Goal: Task Accomplishment & Management: Use online tool/utility

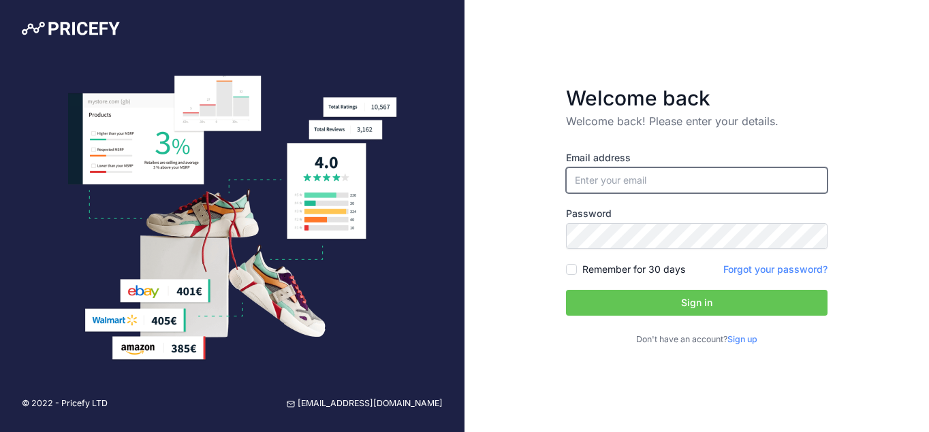
click at [597, 180] on input "email" at bounding box center [696, 180] width 261 height 26
type input "[EMAIL_ADDRESS][DOMAIN_NAME]"
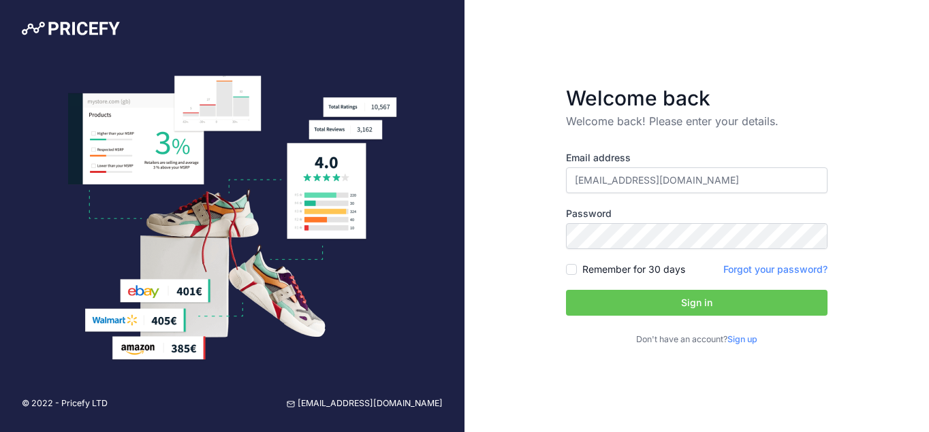
click at [522, 291] on div "Welcome back Welcome back! Please enter your details. Email address frederickco…" at bounding box center [696, 216] width 464 height 432
click at [598, 291] on button "Sign in" at bounding box center [696, 303] width 261 height 26
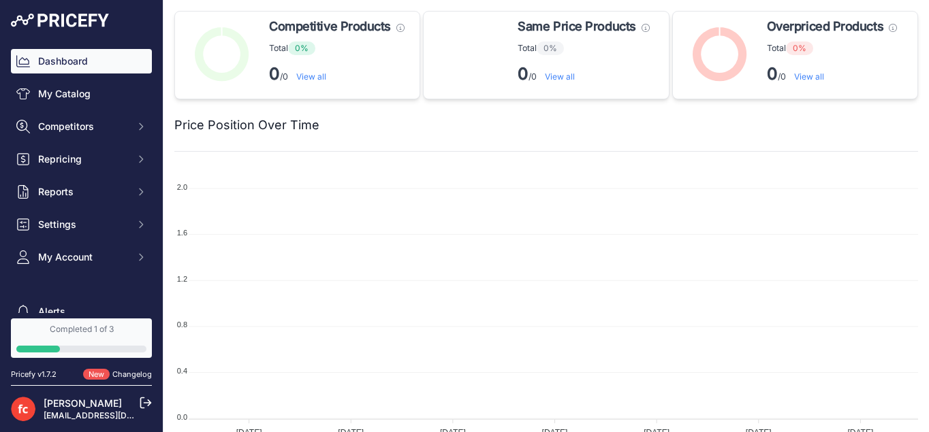
scroll to position [74, 0]
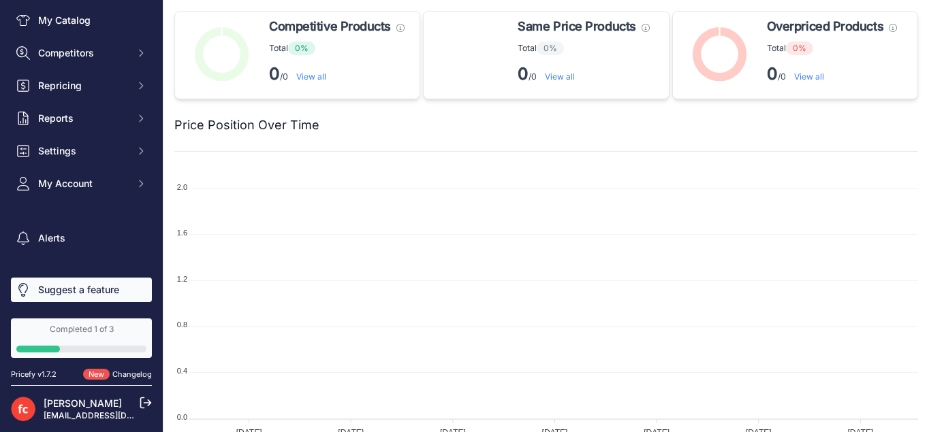
click at [93, 287] on link "Suggest a feature" at bounding box center [81, 290] width 141 height 25
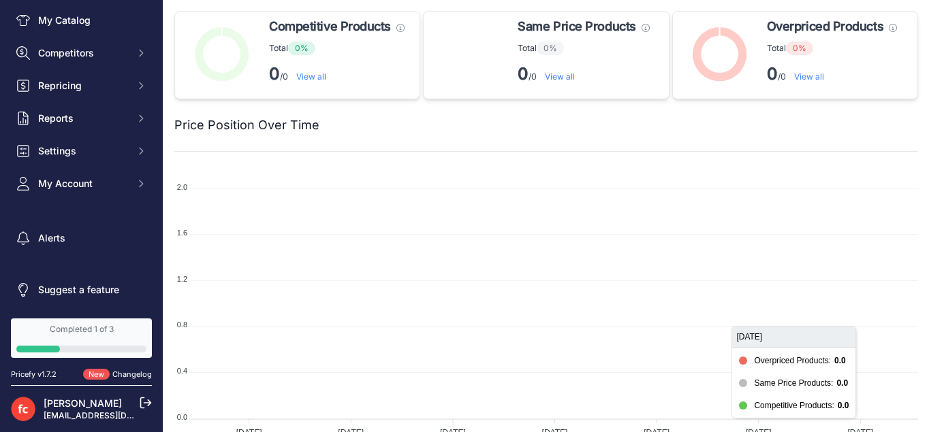
click at [823, 270] on foreignobject at bounding box center [546, 304] width 744 height 272
